Goal: Task Accomplishment & Management: Use online tool/utility

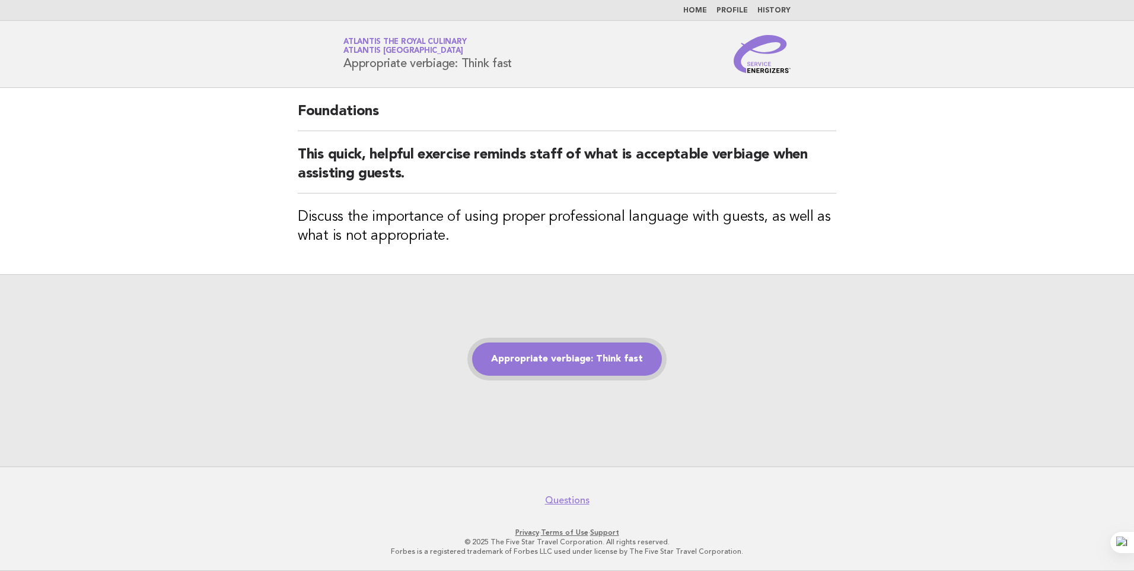
click at [570, 359] on link "Appropriate verbiage: Think fast" at bounding box center [567, 358] width 190 height 33
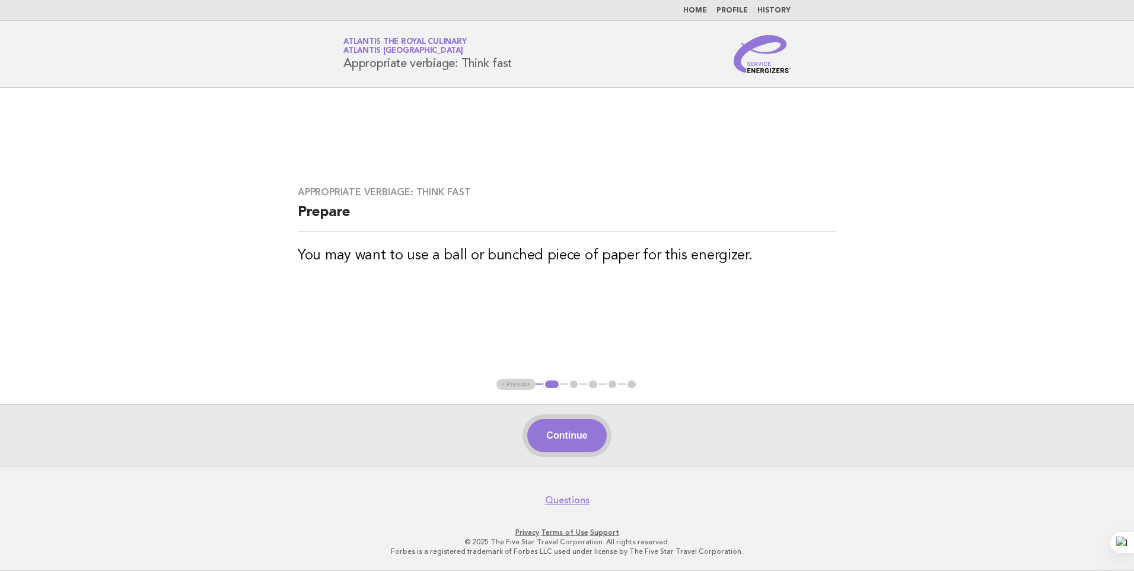
click at [589, 438] on button "Continue" at bounding box center [566, 435] width 79 height 33
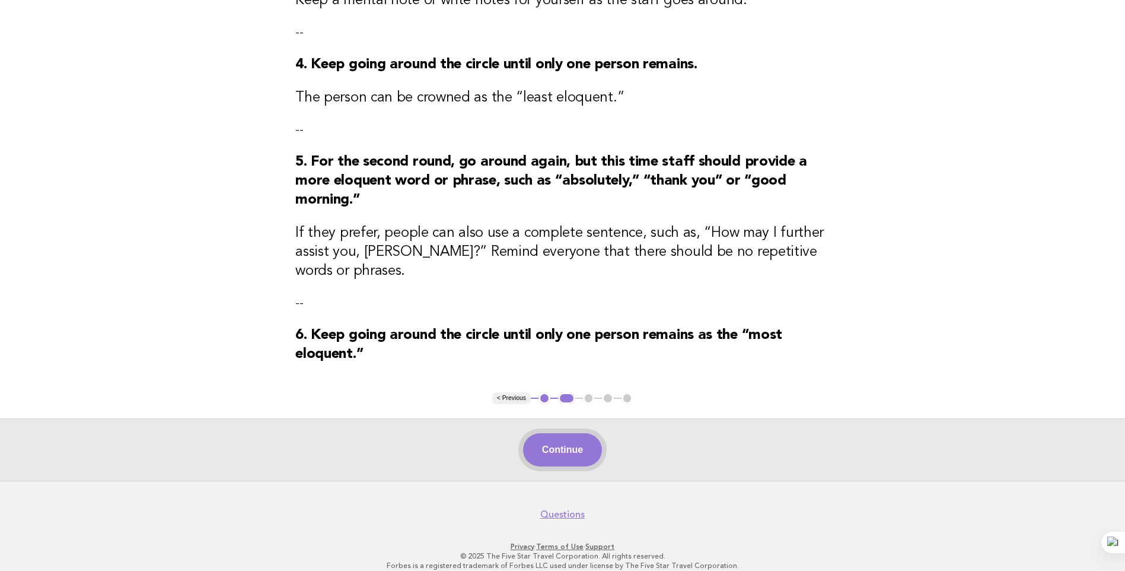
click at [584, 438] on button "Continue" at bounding box center [562, 449] width 79 height 33
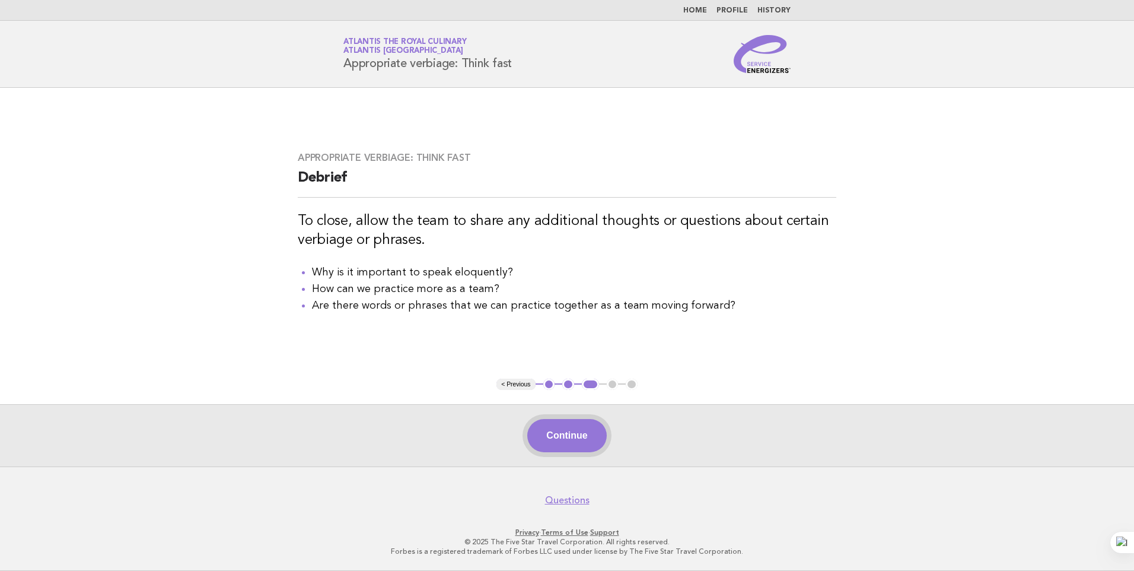
click at [583, 436] on button "Continue" at bounding box center [566, 435] width 79 height 33
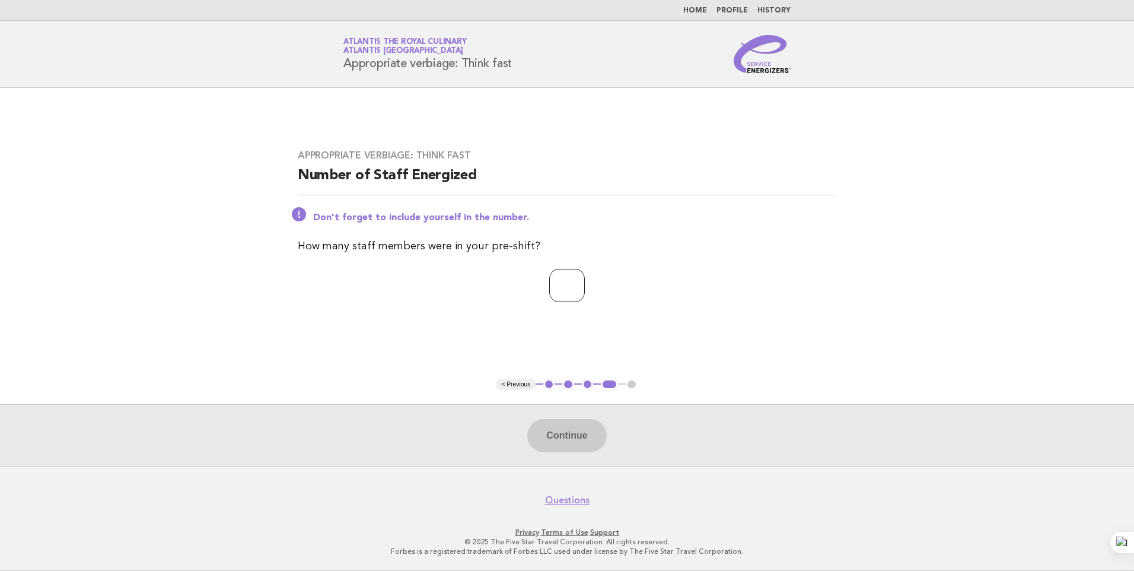
click at [549, 286] on input "number" at bounding box center [567, 285] width 36 height 33
type input "**"
click at [571, 435] on button "Continue" at bounding box center [566, 435] width 79 height 33
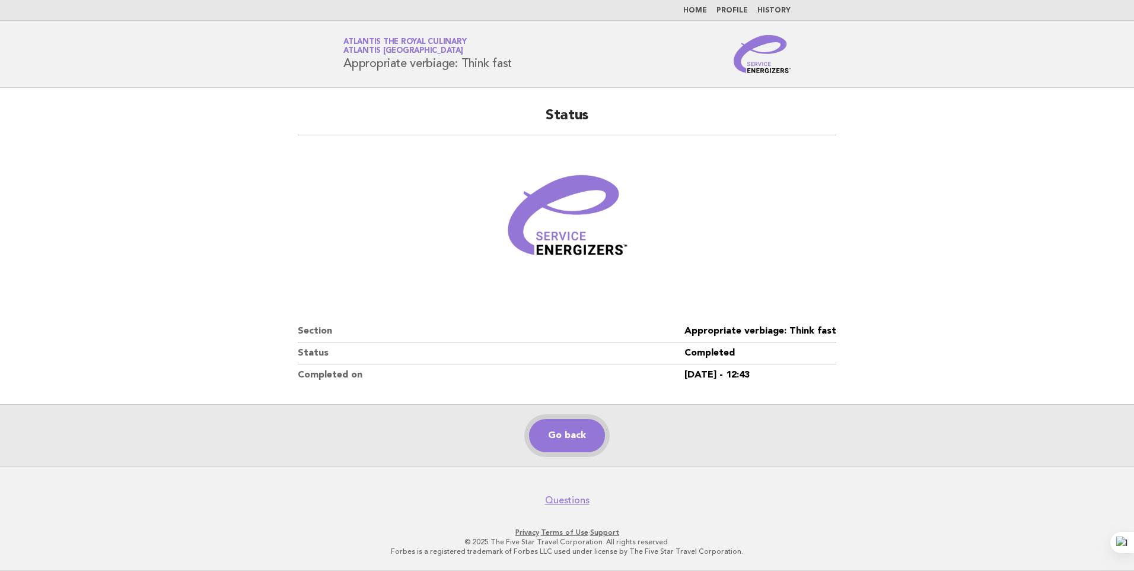
drag, startPoint x: 588, startPoint y: 444, endPoint x: 580, endPoint y: 422, distance: 24.0
click at [588, 444] on link "Go back" at bounding box center [567, 435] width 76 height 33
